Goal: Transaction & Acquisition: Subscribe to service/newsletter

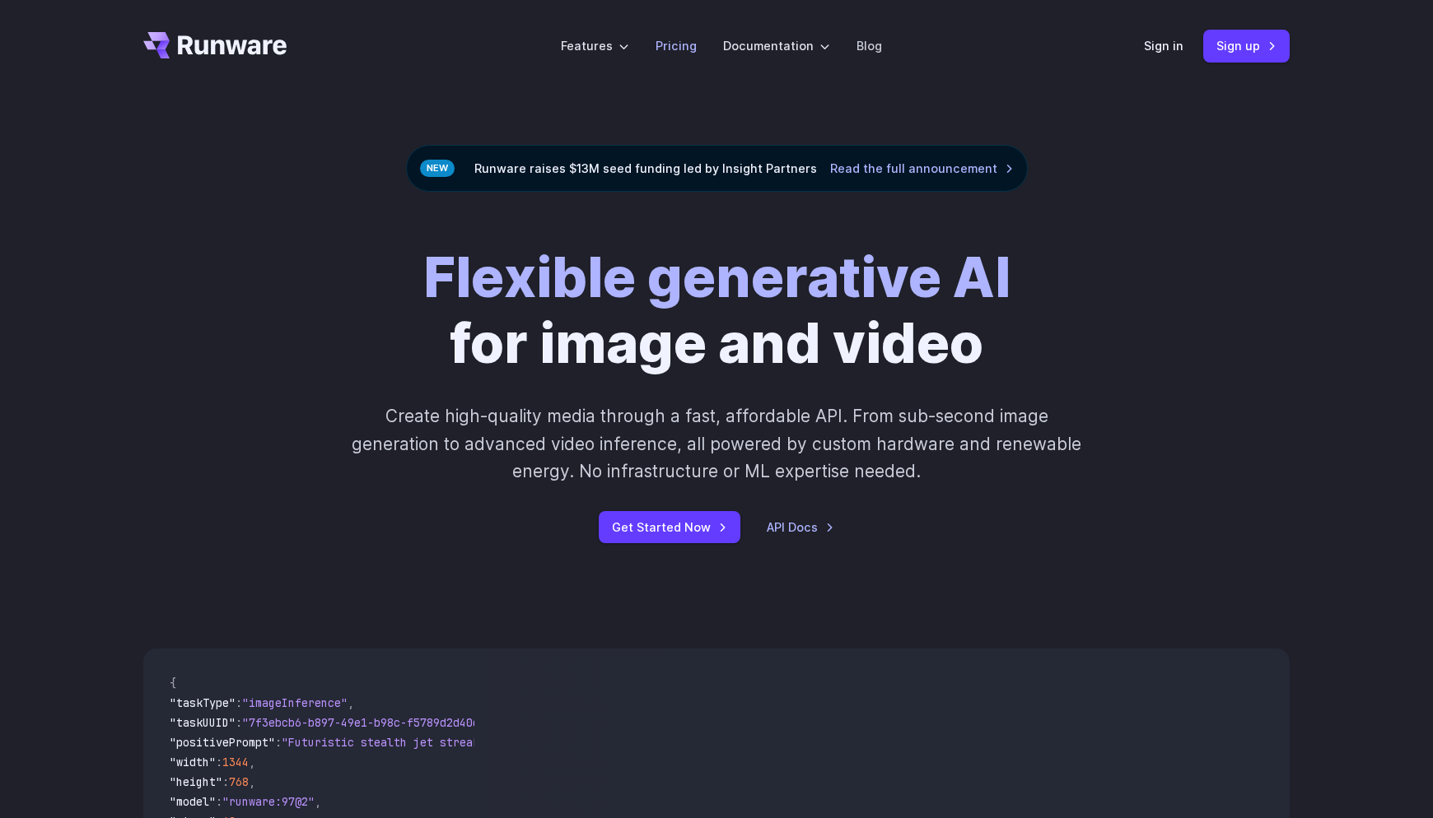
click at [679, 39] on link "Pricing" at bounding box center [675, 45] width 41 height 19
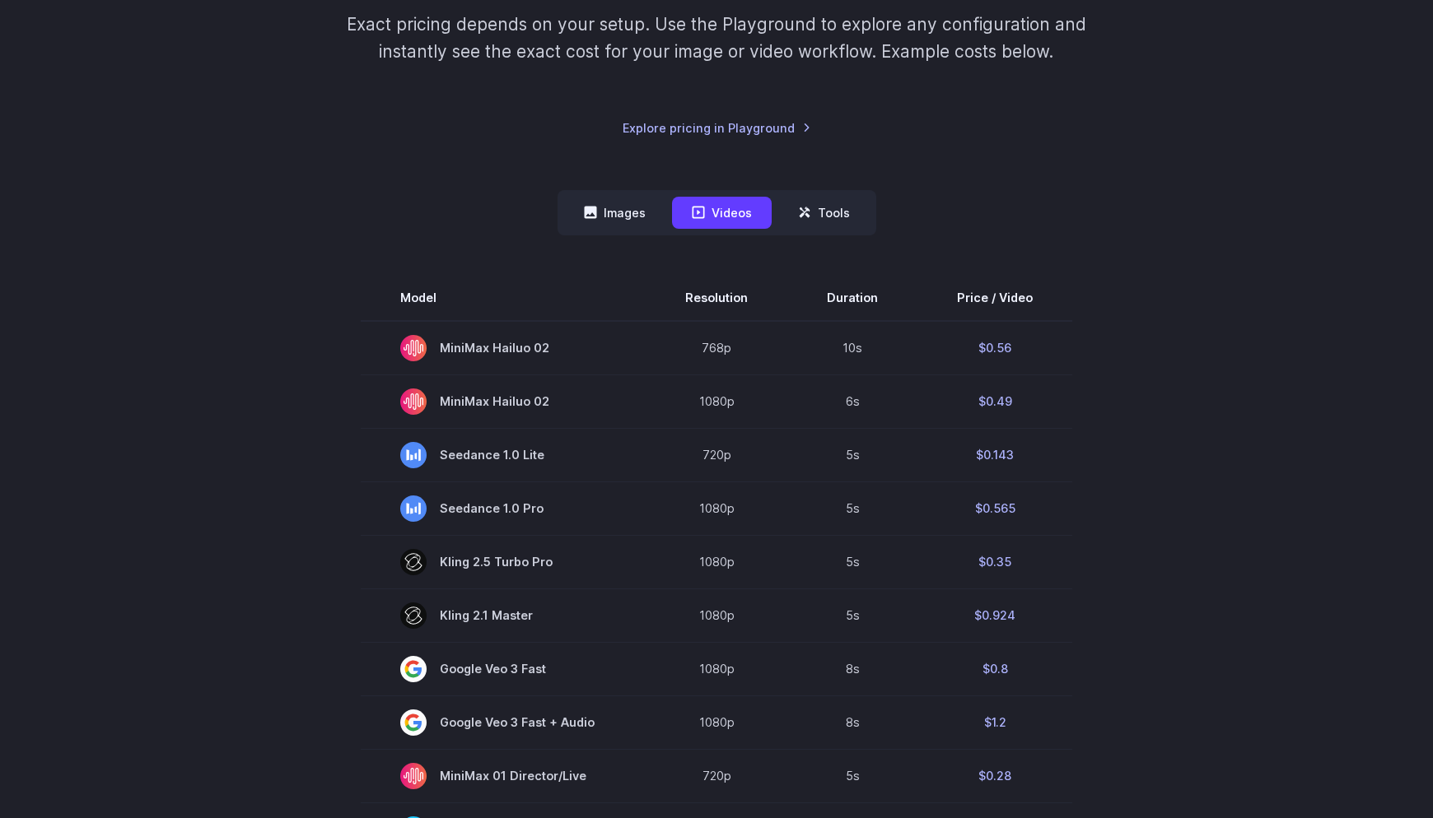
scroll to position [256, 0]
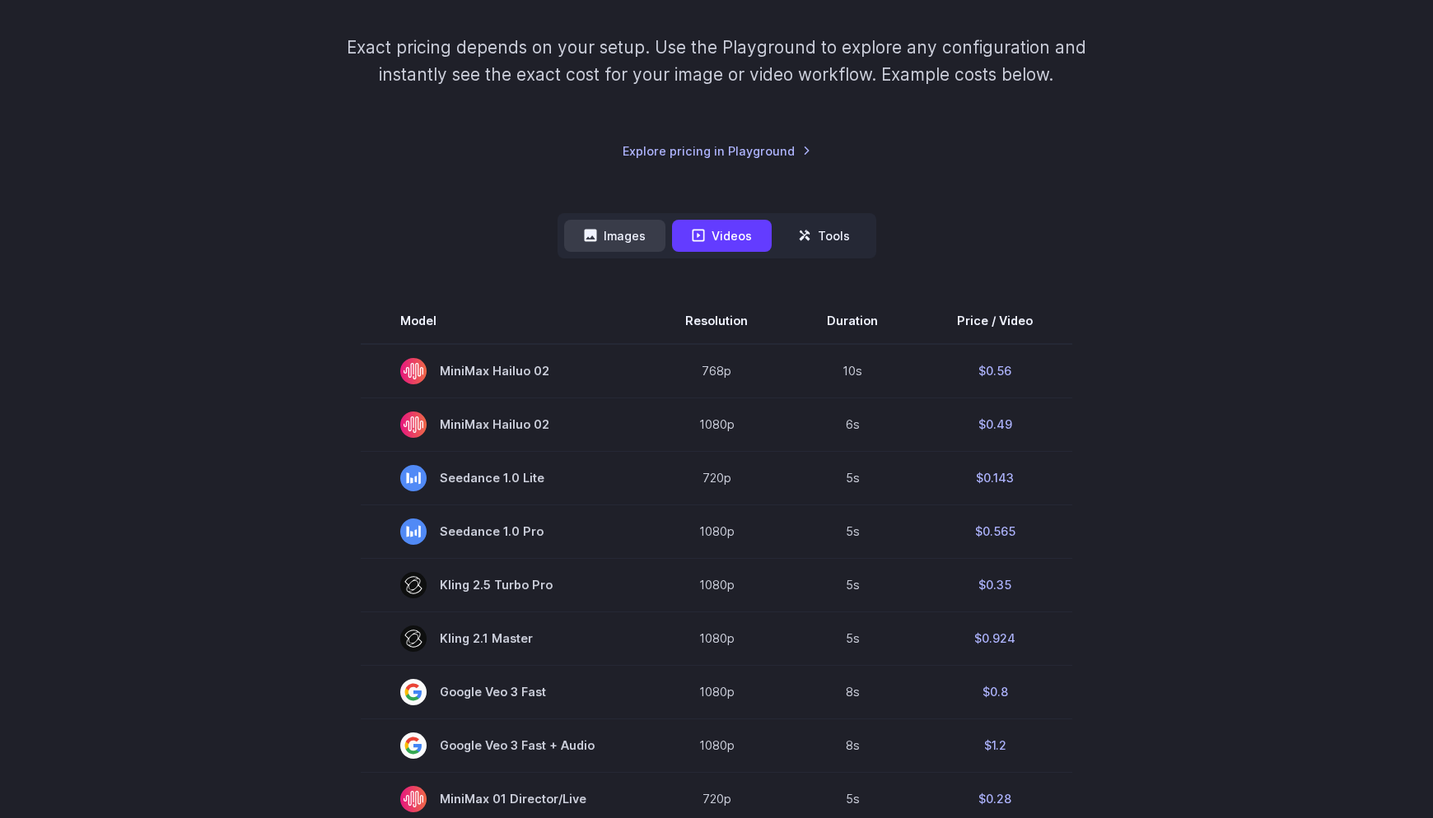
click at [632, 236] on button "Images" at bounding box center [614, 236] width 101 height 32
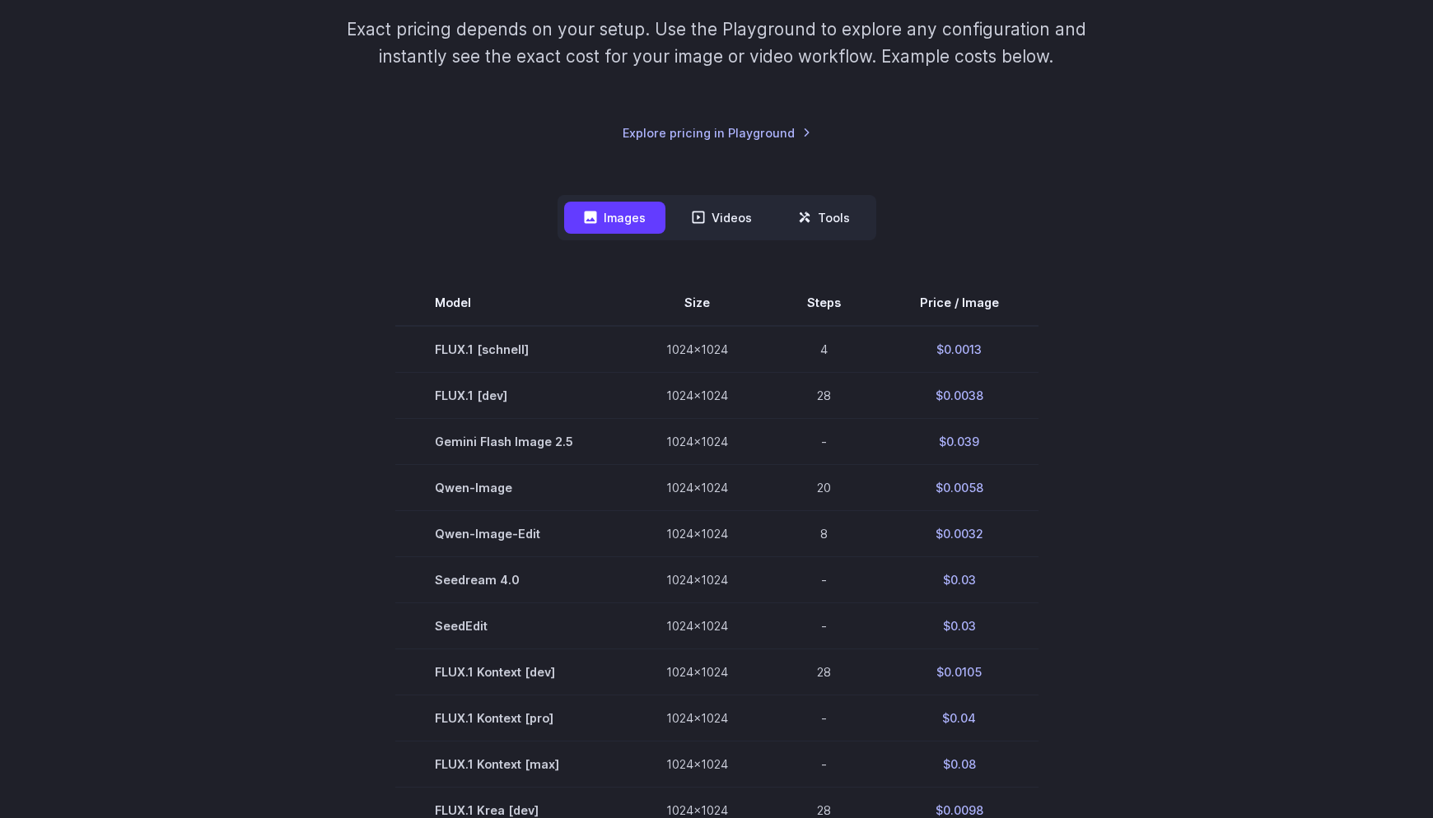
scroll to position [276, 0]
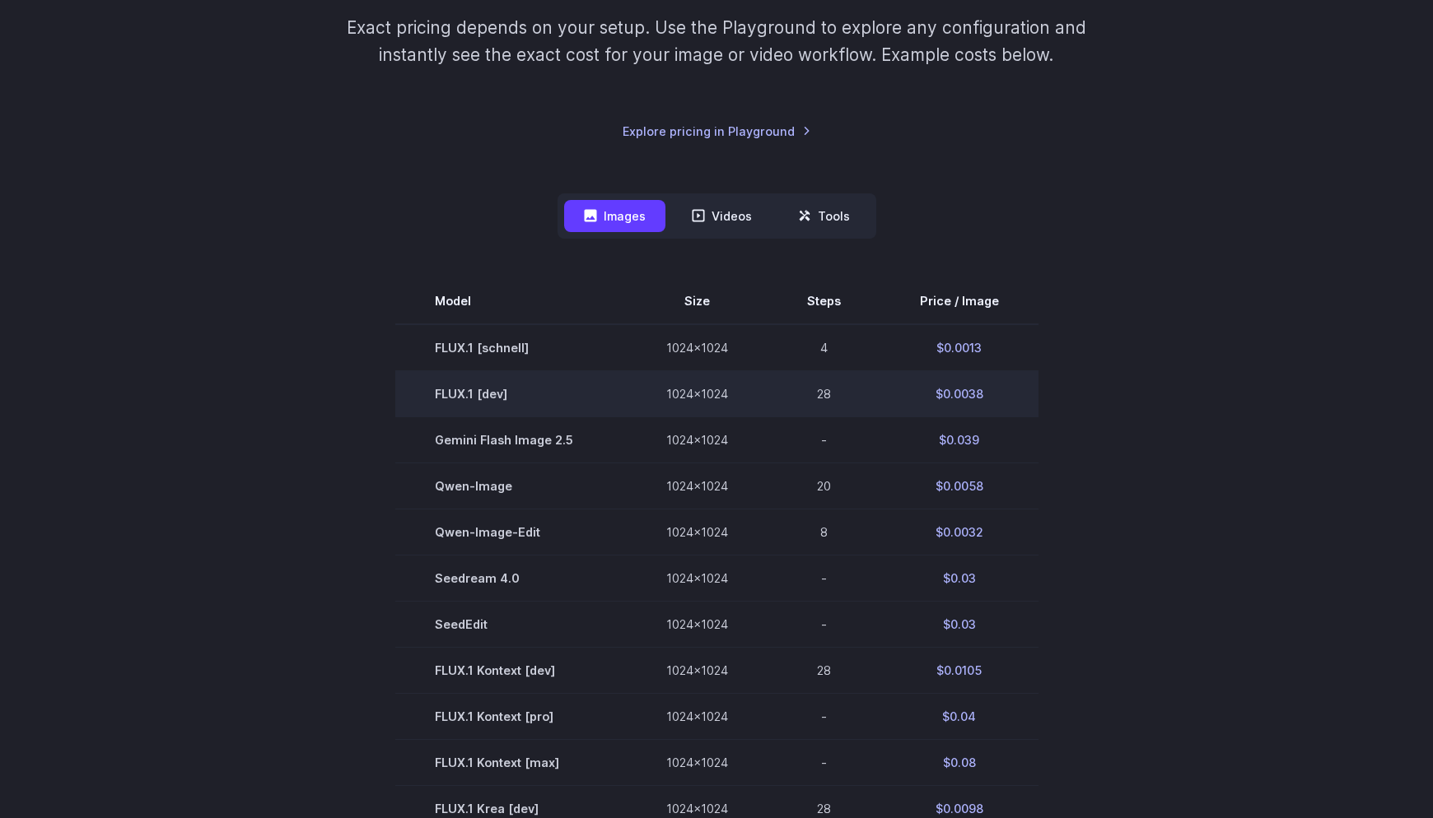
click at [821, 394] on td "28" at bounding box center [823, 394] width 113 height 46
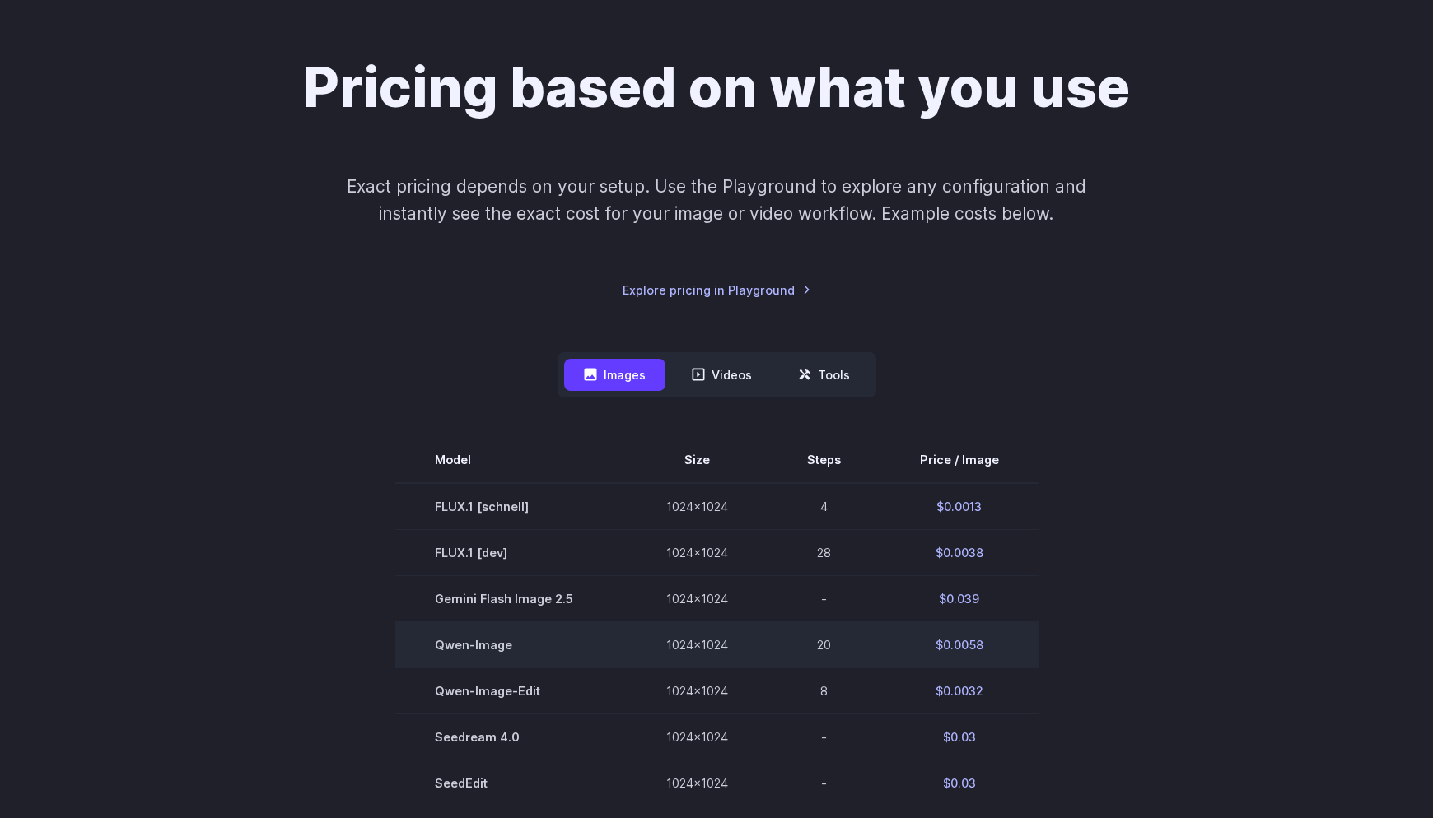
scroll to position [0, 0]
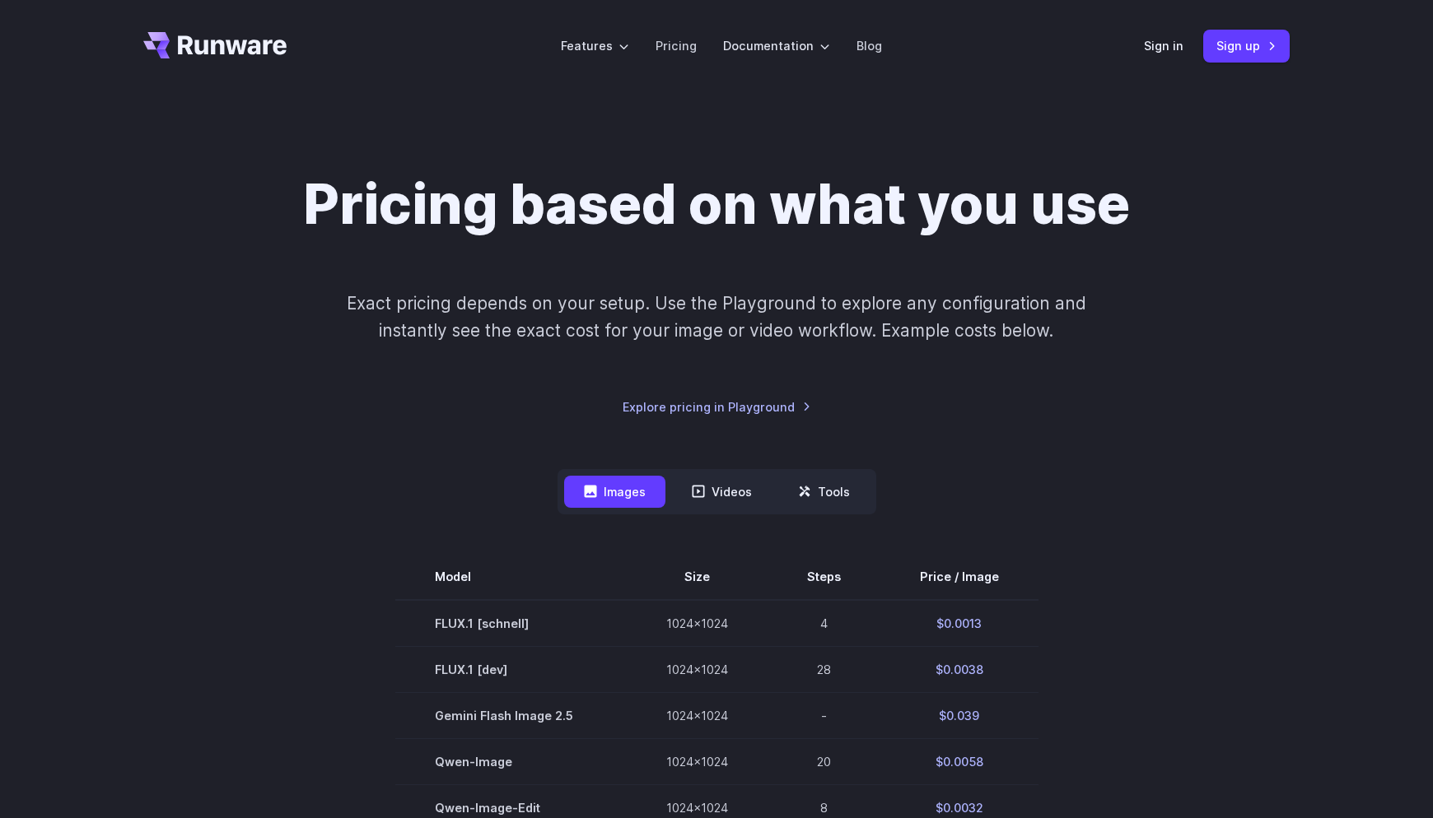
click at [255, 40] on icon "Go to /" at bounding box center [232, 44] width 109 height 19
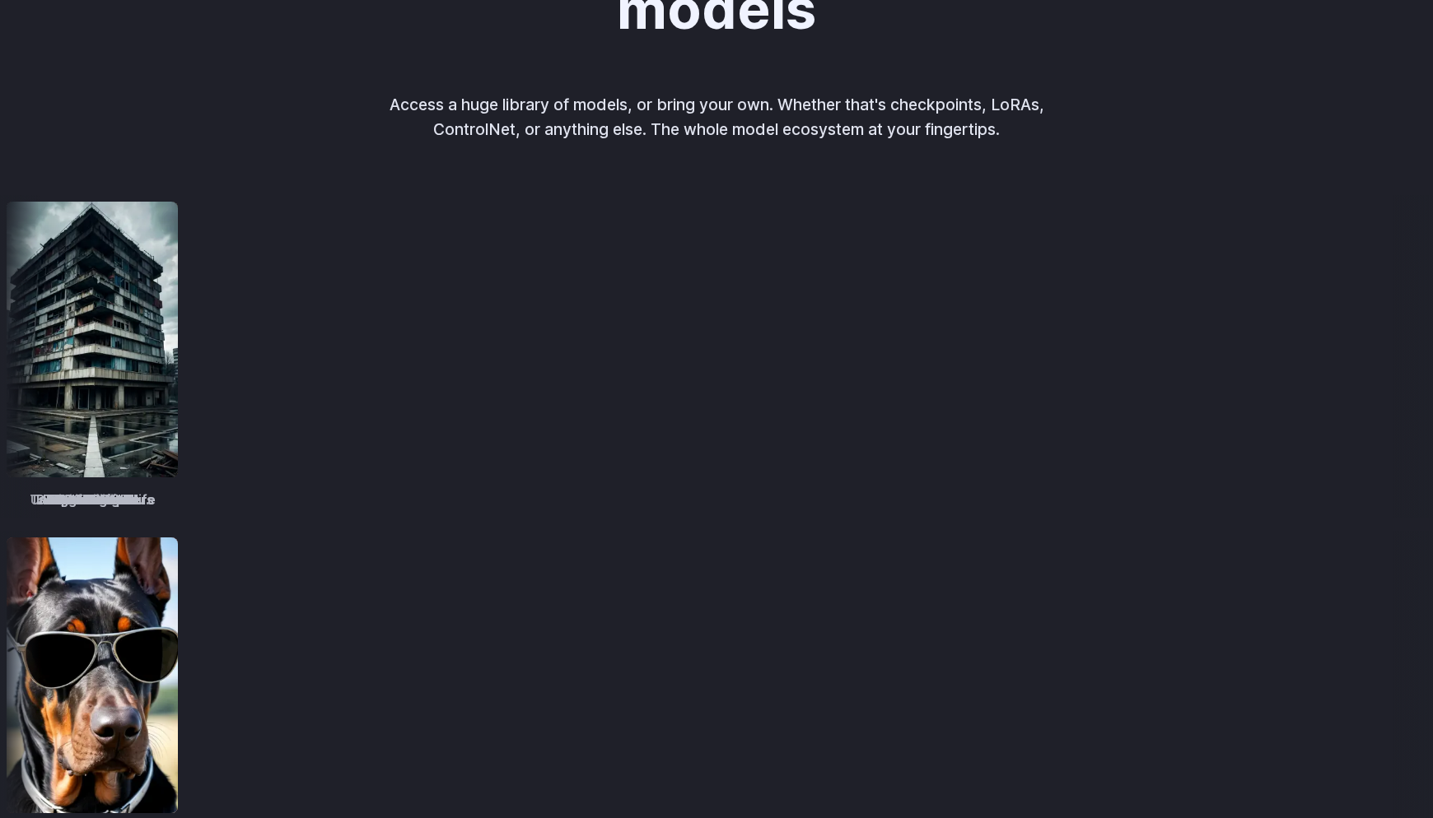
scroll to position [1951, 0]
